Goal: Transaction & Acquisition: Purchase product/service

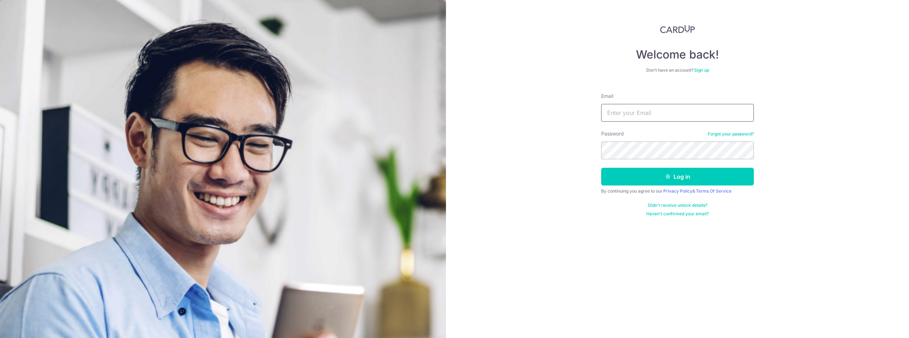
click at [639, 116] on input "Email" at bounding box center [677, 113] width 153 height 18
type input "[EMAIL_ADDRESS][DOMAIN_NAME]"
click at [601, 168] on button "Log in" at bounding box center [677, 177] width 153 height 18
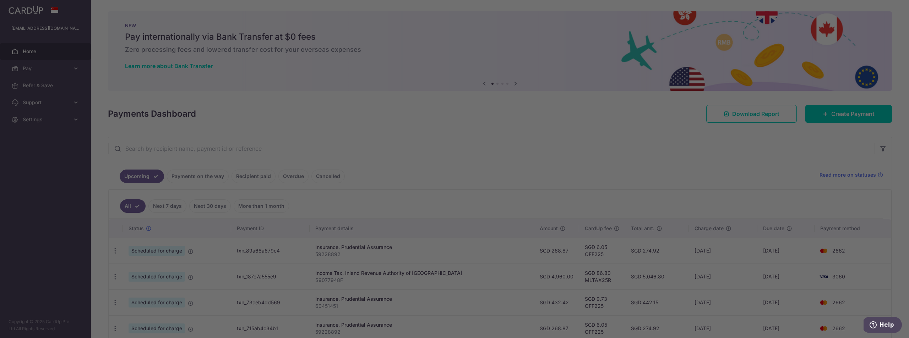
click at [829, 117] on div at bounding box center [459, 171] width 918 height 342
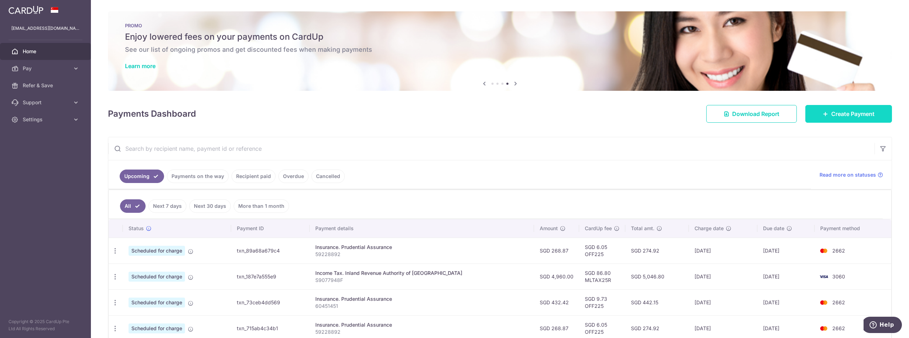
click at [841, 118] on span "Create Payment" at bounding box center [852, 114] width 43 height 9
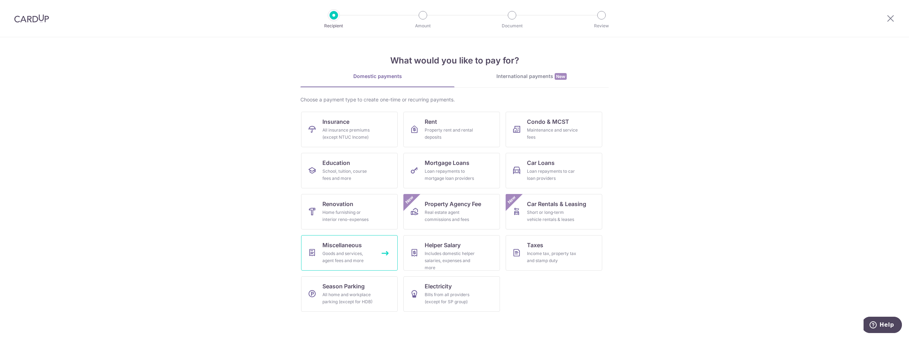
click at [367, 253] on div "Goods and services, agent fees and more" at bounding box center [347, 257] width 51 height 14
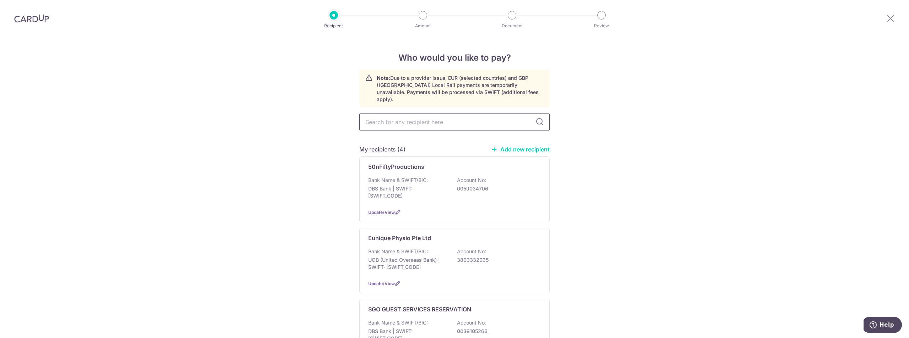
click at [417, 113] on input "text" at bounding box center [454, 122] width 190 height 18
type input "eRA"
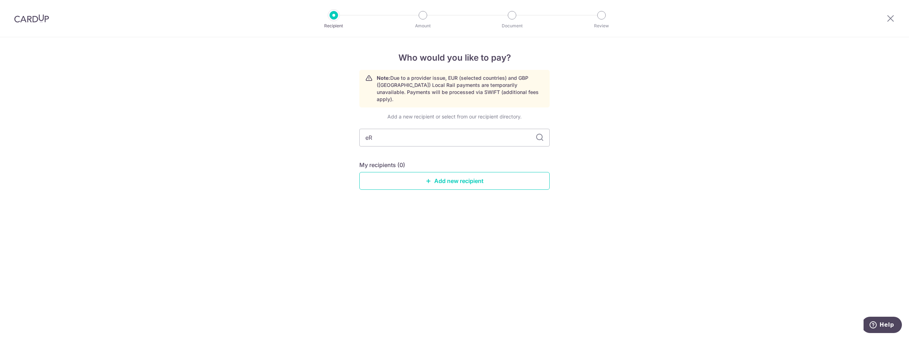
type input "e"
type input "ERA"
type input "ERA Real"
type input "ERA Realty Network Pte Ltd"
click at [451, 180] on link "Add new recipient" at bounding box center [454, 181] width 190 height 18
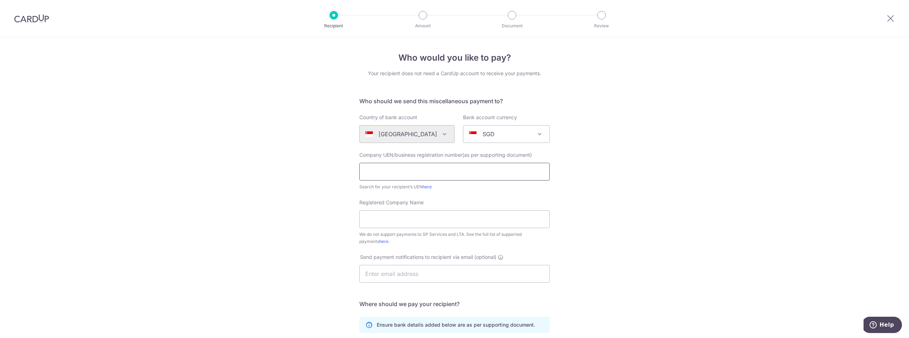
click at [462, 169] on input "text" at bounding box center [454, 172] width 190 height 18
click at [469, 168] on input "text" at bounding box center [454, 172] width 190 height 18
click at [467, 168] on input "text" at bounding box center [454, 172] width 190 height 18
type input "198103027M"
click at [394, 223] on input "Registered Company Name" at bounding box center [454, 220] width 190 height 18
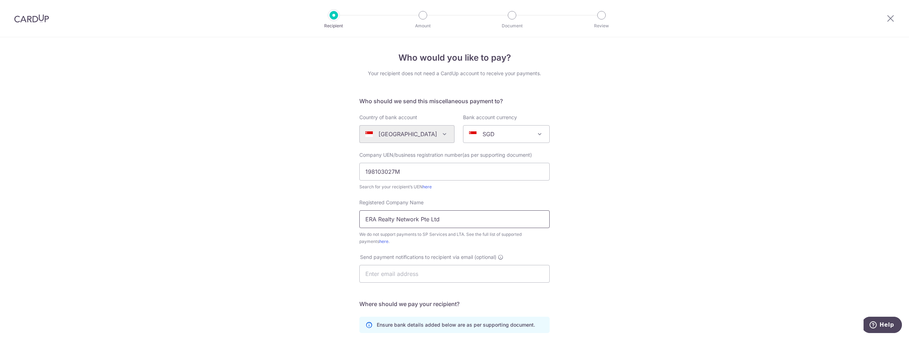
type input "ERA Realty Network Pte Ltd"
drag, startPoint x: 409, startPoint y: 278, endPoint x: 326, endPoint y: 266, distance: 84.8
click at [326, 266] on div "Who would you like to pay? Your recipient does not need a CardUp account to rec…" at bounding box center [454, 257] width 909 height 440
paste input "_0520@hotmail.com"
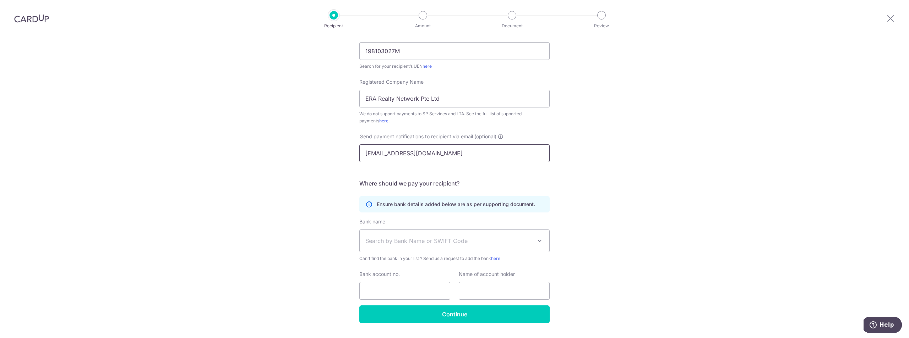
scroll to position [139, 0]
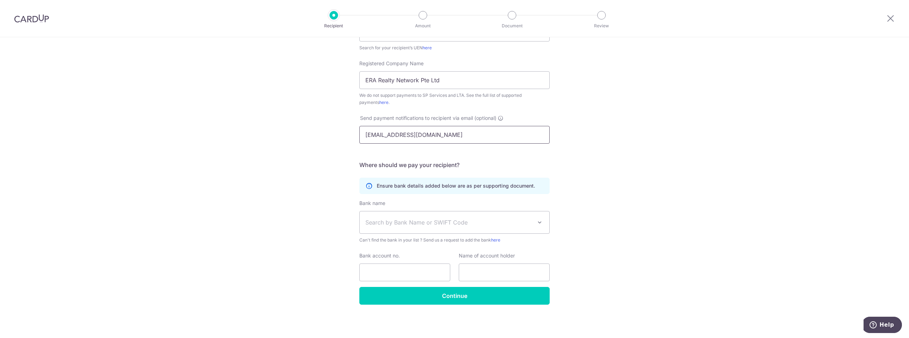
type input "gregory_0520@hotmail.com"
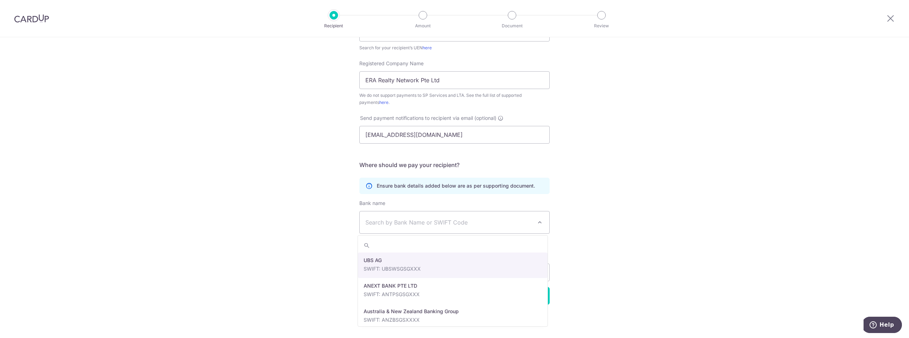
click at [418, 225] on span "Search by Bank Name or SWIFT Code" at bounding box center [448, 222] width 167 height 9
type input "dbs"
select select "6"
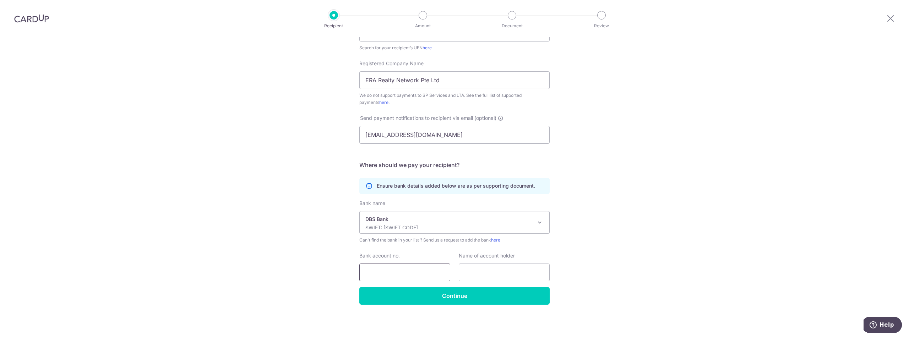
click at [427, 270] on input "Bank account no." at bounding box center [404, 273] width 91 height 18
type input "0650066203"
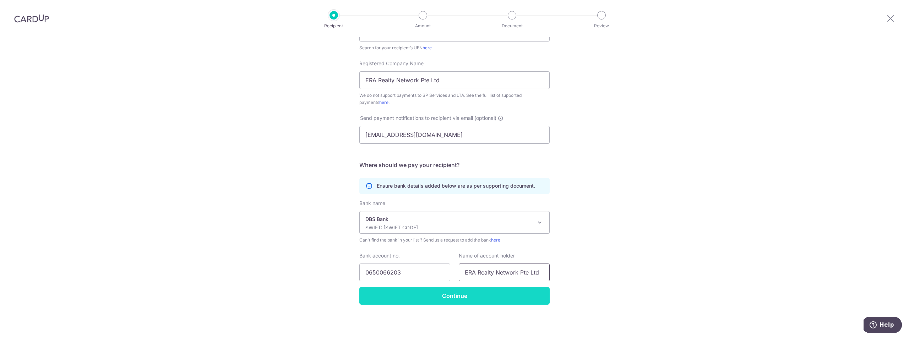
type input "ERA Realty Network Pte Ltd"
click at [465, 295] on input "Continue" at bounding box center [454, 296] width 190 height 18
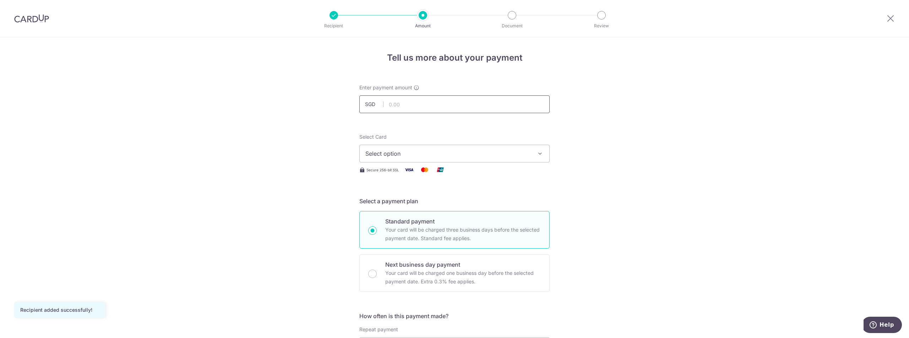
click at [446, 104] on input "text" at bounding box center [454, 104] width 190 height 18
type input "20,110.50"
click at [526, 155] on span "Select option" at bounding box center [447, 153] width 165 height 9
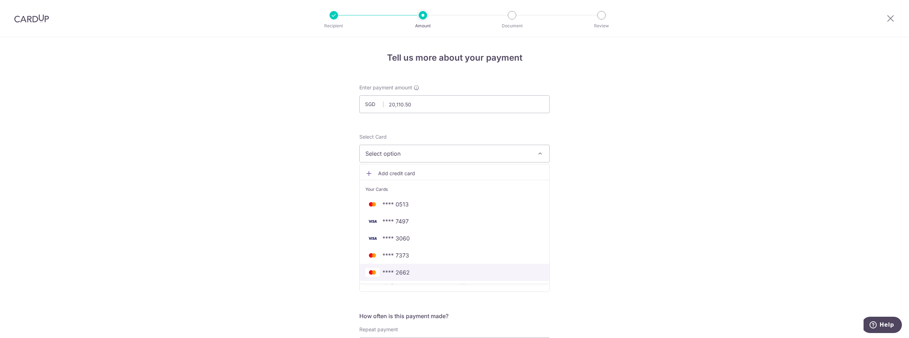
click at [440, 276] on span "**** 2662" at bounding box center [454, 272] width 178 height 9
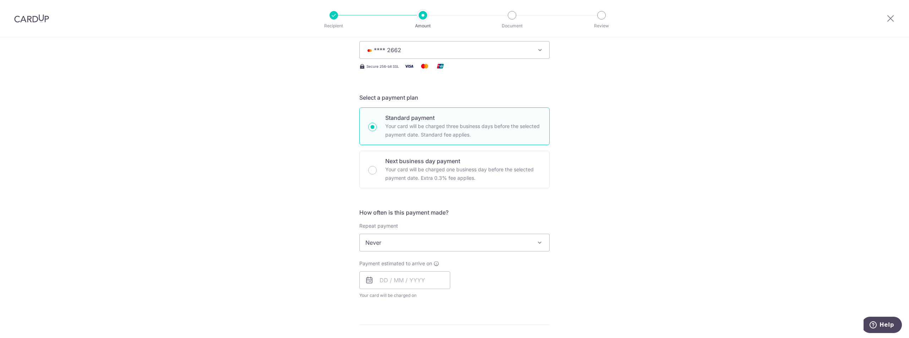
scroll to position [107, 0]
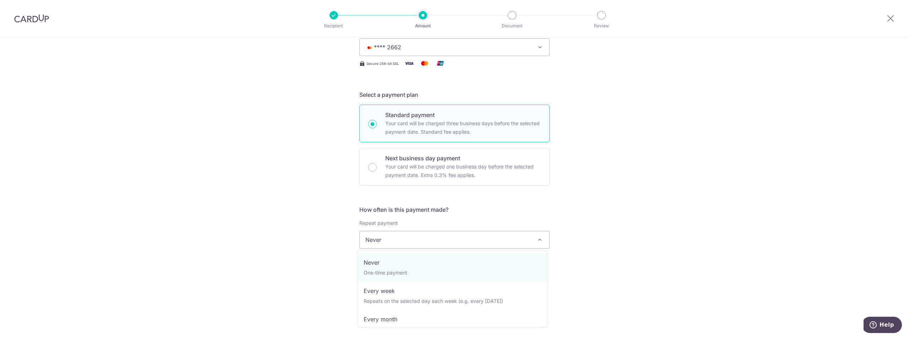
click at [397, 239] on span "Never" at bounding box center [455, 239] width 190 height 17
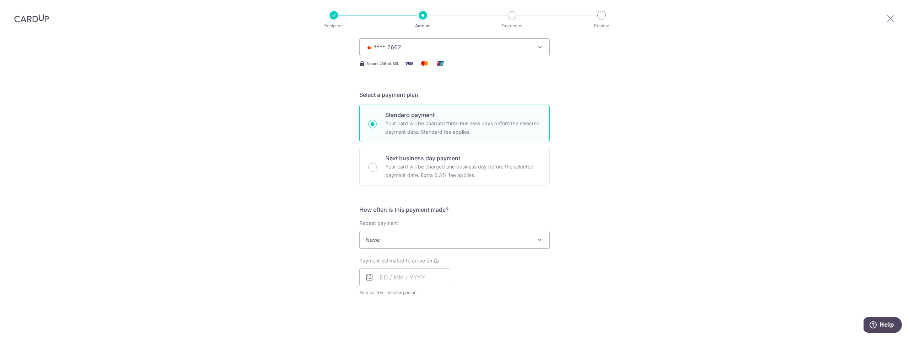
click at [597, 241] on div "Tell us more about your payment Enter payment amount SGD 20,110.50 20110.50 Rec…" at bounding box center [454, 252] width 909 height 642
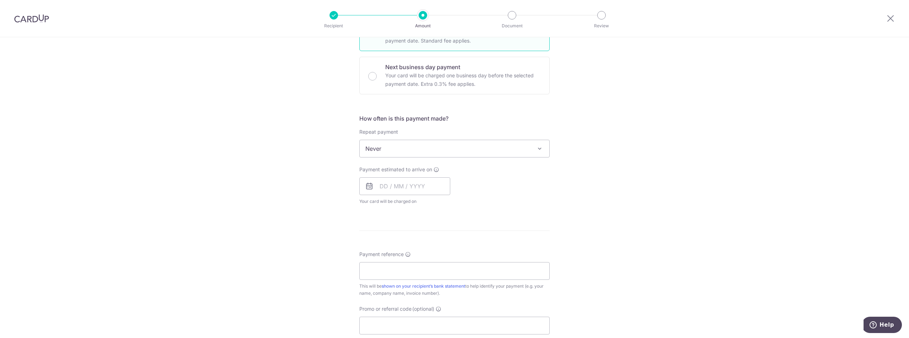
scroll to position [213, 0]
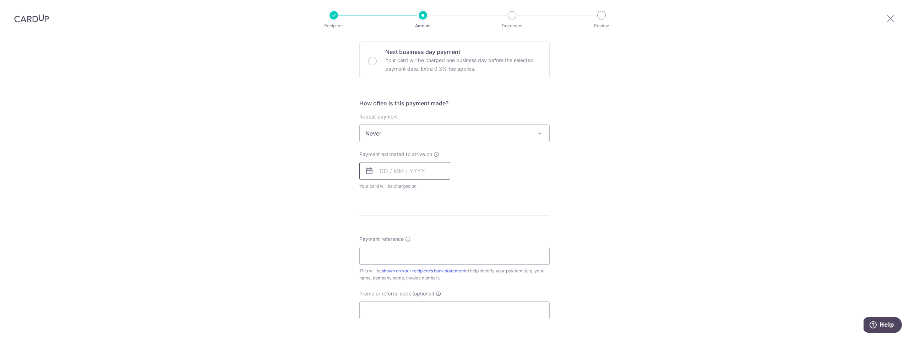
click at [407, 176] on input "text" at bounding box center [404, 171] width 91 height 18
click at [387, 254] on link "13" at bounding box center [387, 249] width 11 height 11
type input "[DATE]"
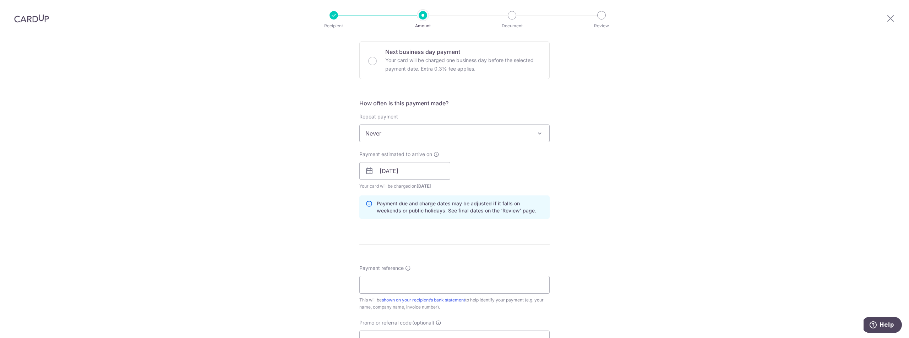
click at [574, 218] on div "Tell us more about your payment Enter payment amount SGD 20,110.50 20110.50 Rec…" at bounding box center [454, 159] width 909 height 671
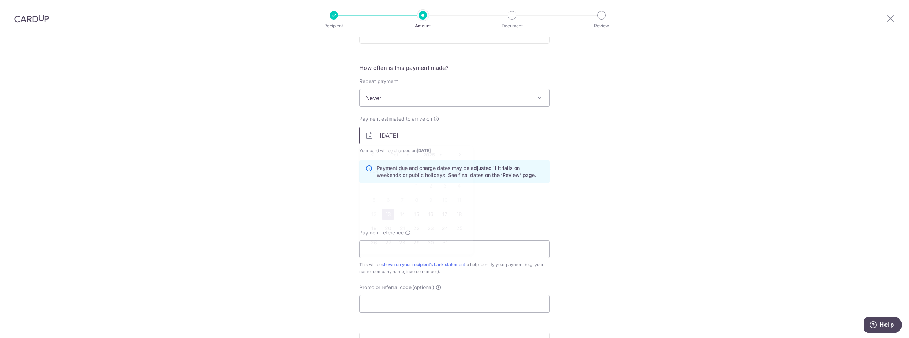
click at [437, 140] on input "[DATE]" at bounding box center [404, 136] width 91 height 18
click at [627, 127] on div "Tell us more about your payment Enter payment amount SGD 20,110.50 20110.50 Rec…" at bounding box center [454, 124] width 909 height 671
click at [472, 247] on input "Payment reference" at bounding box center [454, 250] width 190 height 18
click at [621, 220] on div "Tell us more about your payment Enter payment amount SGD 20,110.50 20110.50 Rec…" at bounding box center [454, 124] width 909 height 671
click at [464, 251] on input "Payment reference" at bounding box center [454, 250] width 190 height 18
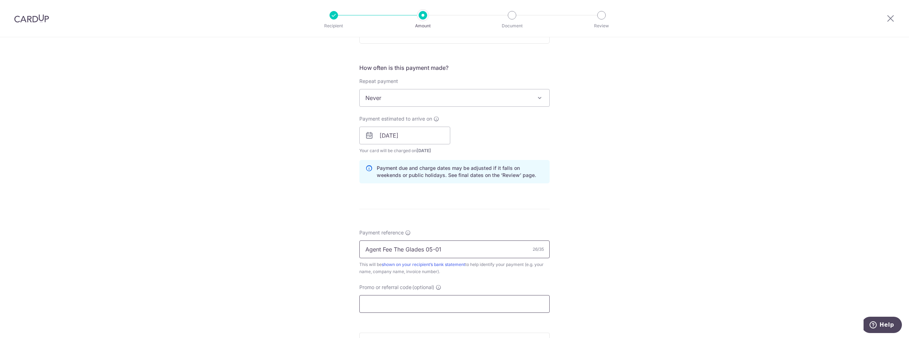
type input "Agent Fee The Glades 05-01"
click at [433, 296] on input "Promo or referral code (optional)" at bounding box center [454, 304] width 190 height 18
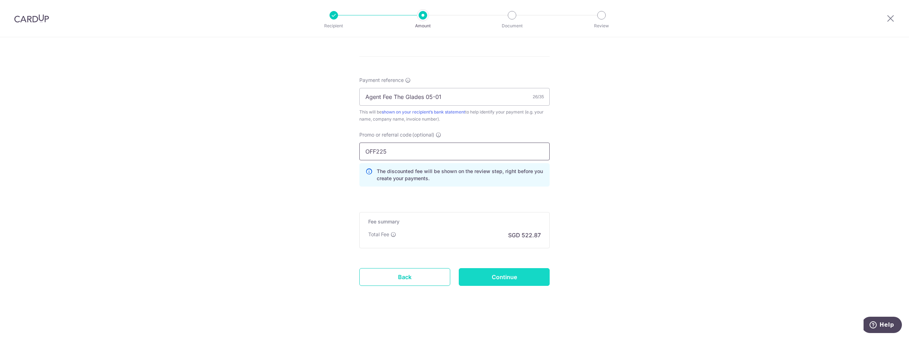
scroll to position [402, 0]
type input "OFF225"
click at [540, 276] on input "Continue" at bounding box center [504, 276] width 91 height 18
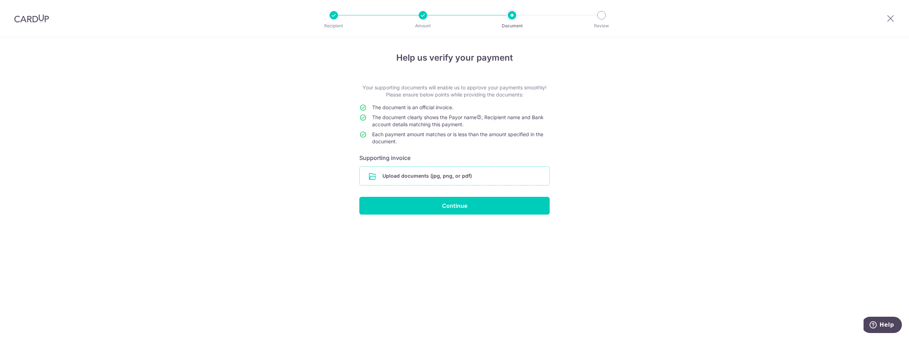
click at [457, 172] on input "file" at bounding box center [455, 176] width 190 height 18
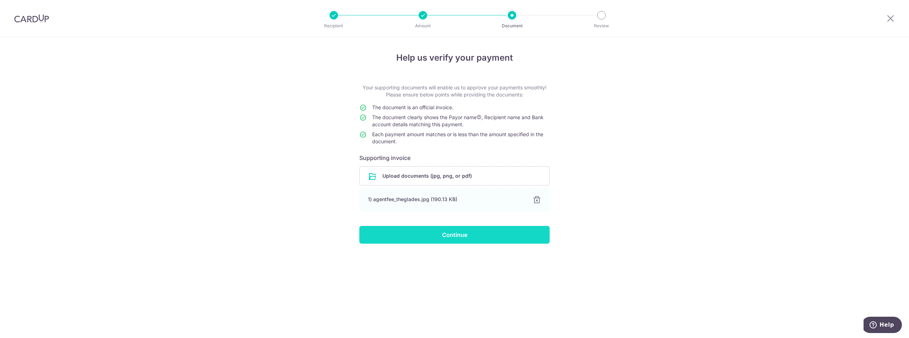
click at [443, 235] on input "Continue" at bounding box center [454, 235] width 190 height 18
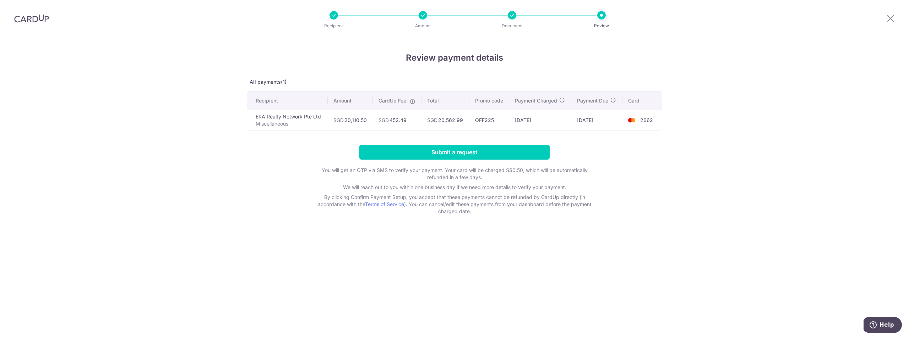
click at [178, 223] on div "Review payment details All payments(1) Recipient Amount CardUp Fee Total Promo …" at bounding box center [454, 187] width 909 height 301
click at [489, 151] on input "Submit a request" at bounding box center [454, 152] width 190 height 15
